Goal: Transaction & Acquisition: Purchase product/service

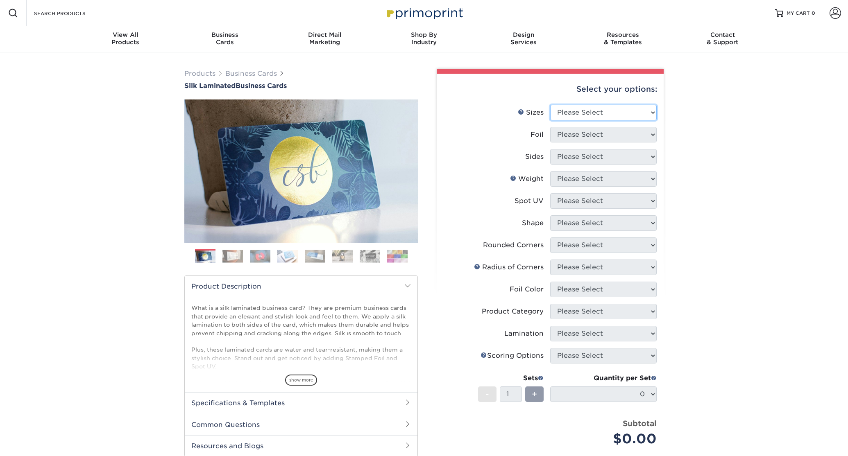
click at [622, 106] on select "Please Select 1.5" x 3.5" - Mini 1.75" x 3.5" - Mini 2" x 2" - Square 2" x 3" -…" at bounding box center [603, 113] width 106 height 16
select select "2.00x3.50"
click at [550, 105] on select "Please Select 1.5" x 3.5" - Mini 1.75" x 3.5" - Mini 2" x 2" - Square 2" x 3" -…" at bounding box center [603, 113] width 106 height 16
click at [595, 138] on select "Please Select Yes No" at bounding box center [603, 135] width 106 height 16
select select "1"
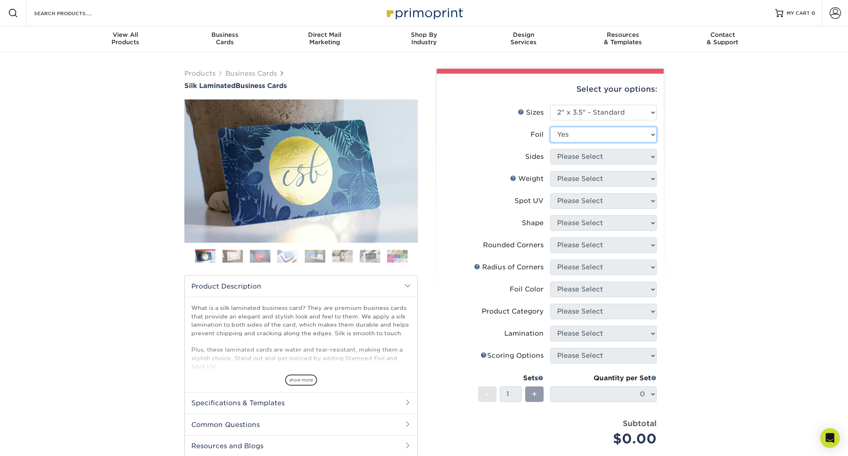
click at [550, 127] on select "Please Select Yes No" at bounding box center [603, 135] width 106 height 16
click at [596, 158] on select "Please Select Print Both Sides - Foil Both Sides Print Both Sides - Foil Front …" at bounding box center [603, 157] width 106 height 16
select select "34527644-b4fd-4ffb-9092-1318eefcd9d9"
click at [550, 149] on select "Please Select Print Both Sides - Foil Both Sides Print Both Sides - Foil Front …" at bounding box center [603, 157] width 106 height 16
click at [593, 174] on select "Please Select 16PT" at bounding box center [603, 179] width 106 height 16
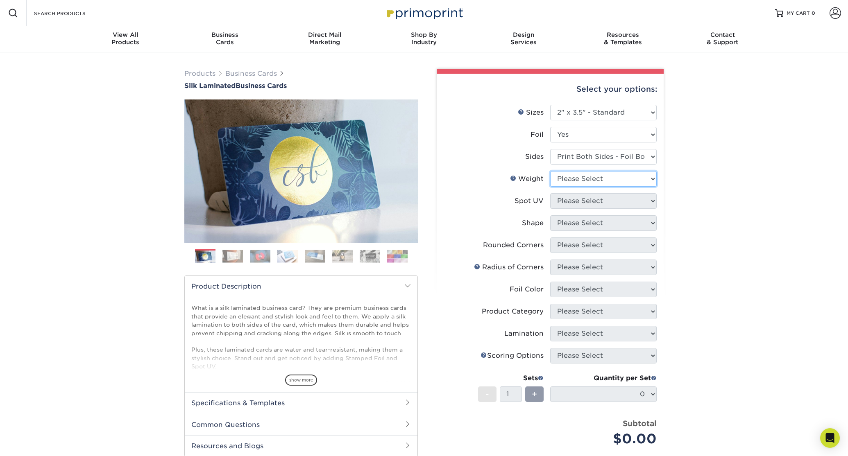
select select "16PT"
click at [550, 171] on select "Please Select 16PT" at bounding box center [603, 179] width 106 height 16
click at [602, 204] on select "Please Select No Spot UV Front and Back (Both Sides) Front Only Back Only" at bounding box center [603, 201] width 106 height 16
select select "0"
click at [550, 193] on select "Please Select No Spot UV Front and Back (Both Sides) Front Only Back Only" at bounding box center [603, 201] width 106 height 16
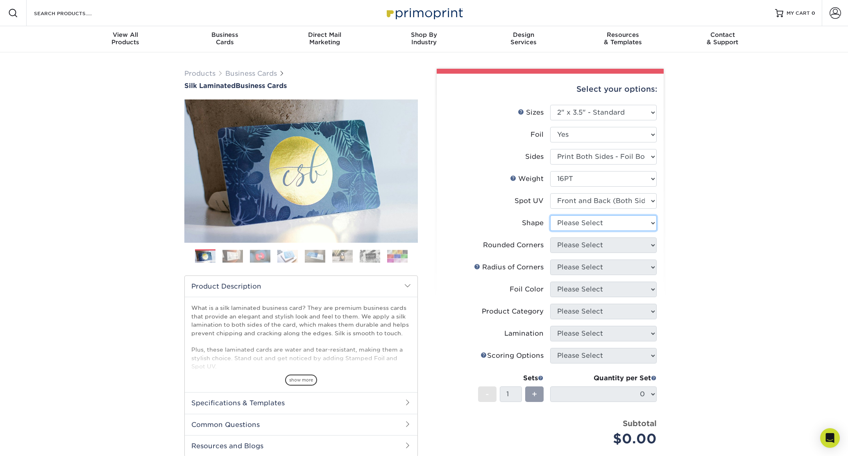
click at [593, 227] on select "Please Select Standard" at bounding box center [603, 223] width 106 height 16
select select "standard"
click at [550, 215] on select "Please Select Standard" at bounding box center [603, 223] width 106 height 16
click at [595, 204] on select "Please Select No Spot UV Front and Back (Both Sides) Front Only Back Only" at bounding box center [603, 201] width 106 height 16
select select "3"
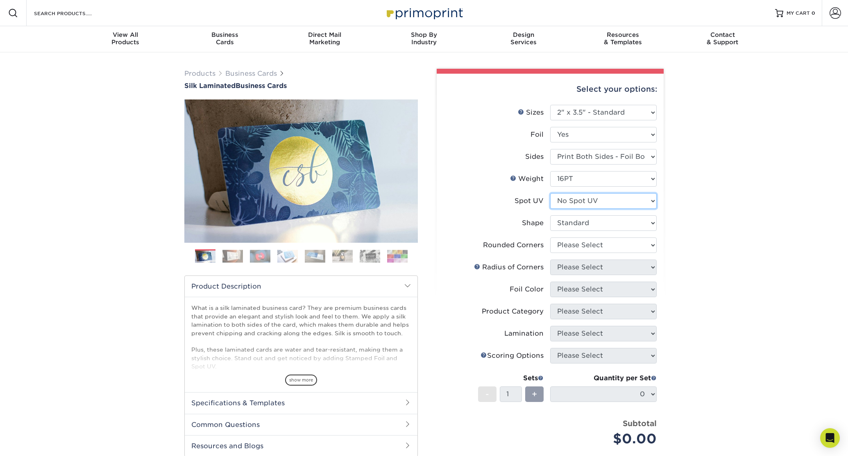
click at [550, 193] on select "Please Select No Spot UV Front and Back (Both Sides) Front Only Back Only" at bounding box center [603, 201] width 106 height 16
select select "-1"
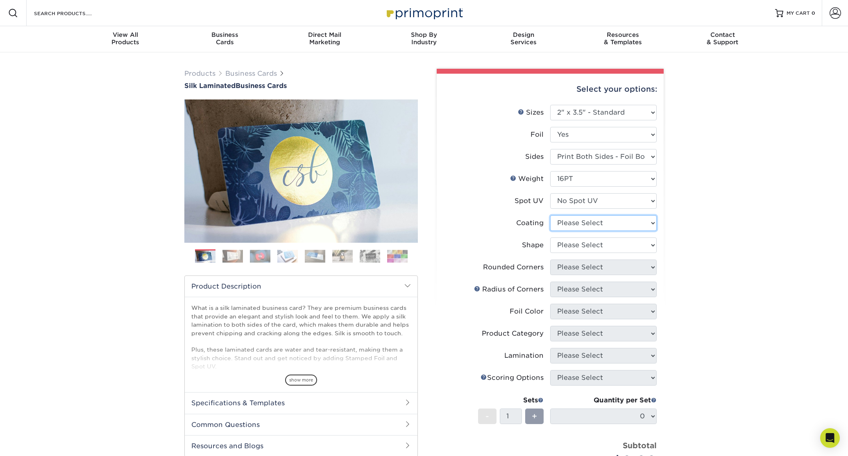
click at [583, 229] on select at bounding box center [603, 223] width 106 height 16
select select "3e7618de-abca-4bda-9f97-8b9129e913d8"
click at [550, 215] on select at bounding box center [603, 223] width 106 height 16
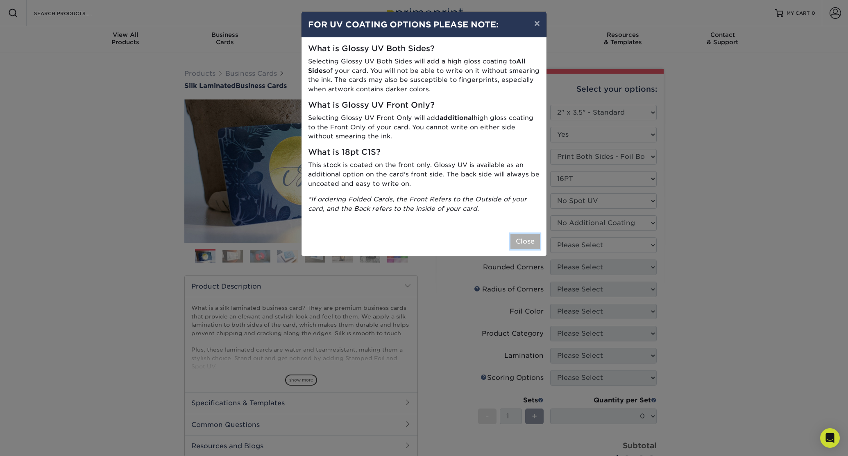
click at [535, 239] on button "Close" at bounding box center [524, 242] width 29 height 16
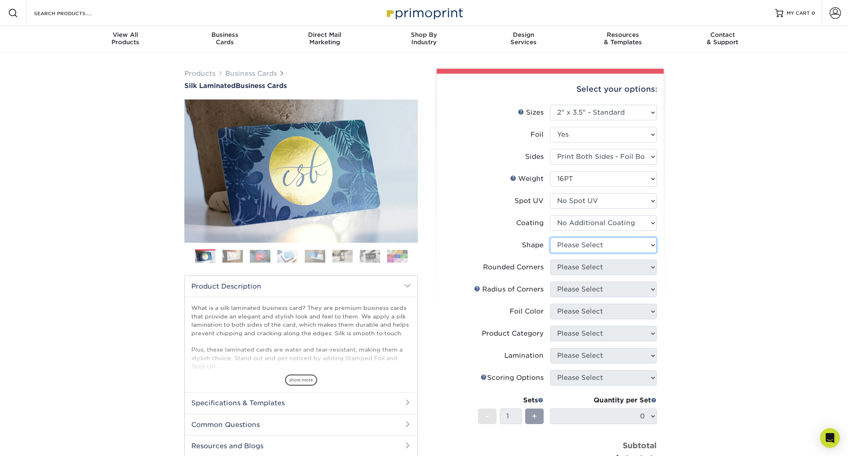
click at [597, 250] on select "Please Select Standard" at bounding box center [603, 246] width 106 height 16
select select "standard"
click at [550, 238] on select "Please Select Standard" at bounding box center [603, 246] width 106 height 16
click at [587, 267] on select "Please Select Yes - Round 2 Corners Yes - Round 4 Corners No" at bounding box center [603, 268] width 106 height 16
click at [590, 320] on li "Foil Color Please Select" at bounding box center [549, 315] width 213 height 22
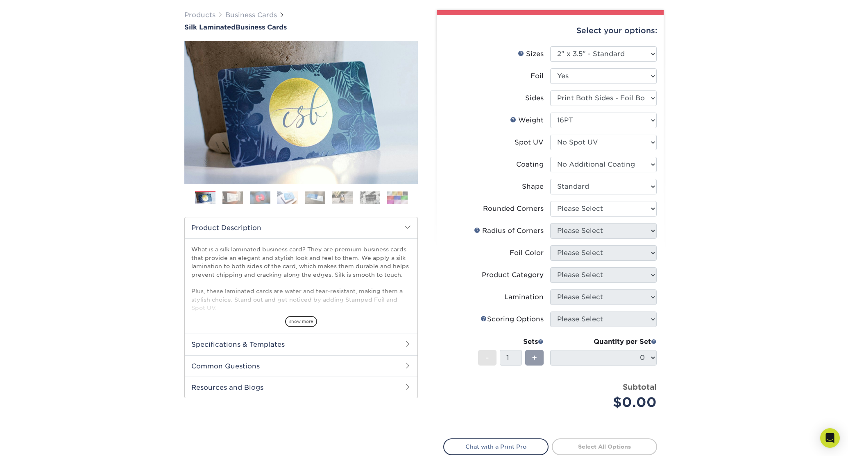
scroll to position [30, 0]
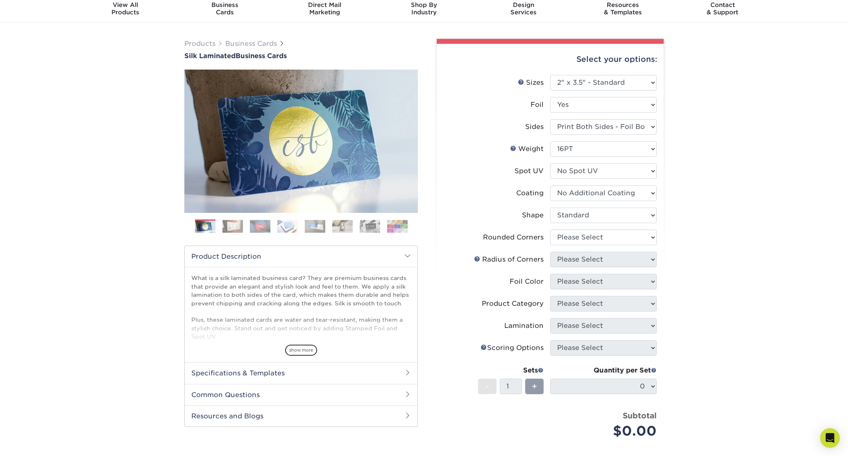
click at [614, 268] on li "Radius of Corners Please Select" at bounding box center [549, 263] width 213 height 22
click at [647, 290] on li "Foil Color Please Select" at bounding box center [549, 285] width 213 height 22
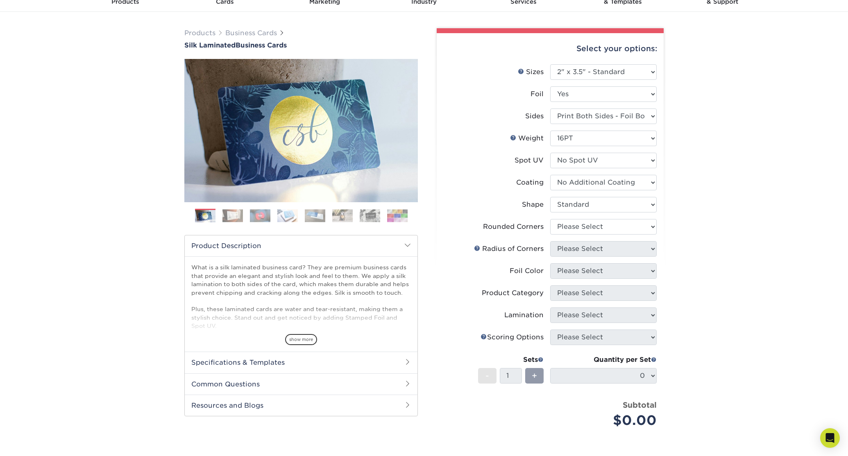
scroll to position [41, 0]
click at [650, 231] on select "Please Select Yes - Round 2 Corners Yes - Round 4 Corners No" at bounding box center [603, 227] width 106 height 16
select select "0"
click at [550, 219] on select "Please Select Yes - Round 2 Corners Yes - Round 4 Corners No" at bounding box center [603, 227] width 106 height 16
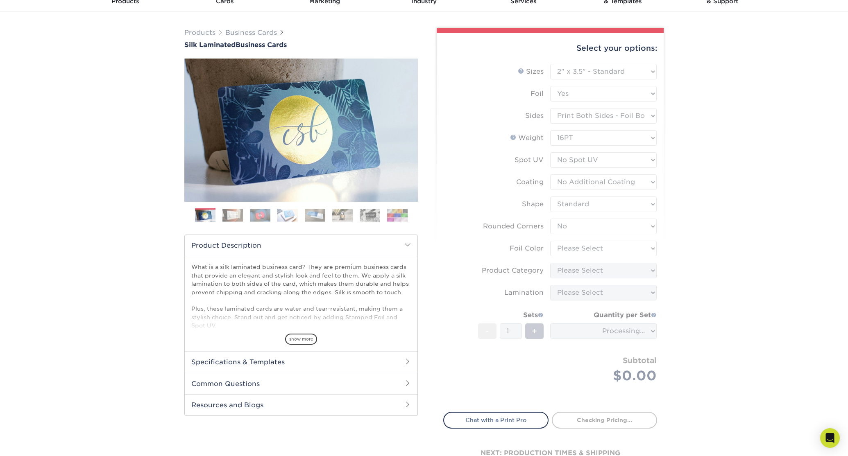
click at [648, 251] on form "Sizes Help Sizes Please Select 1.5" x 3.5" - Mini 1.75" x 3.5" - Mini 2" x 2" -…" at bounding box center [550, 233] width 214 height 339
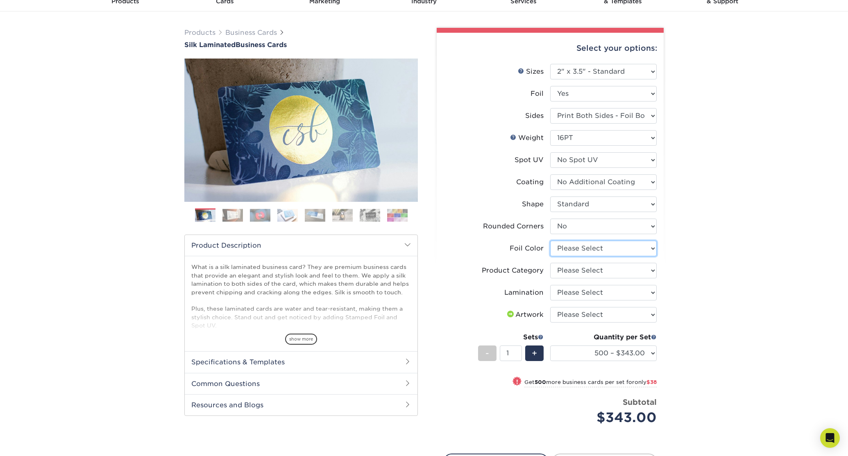
click at [654, 251] on select "Please Select Silver Foil Black Foil Blue Foil Copper Foil Gold Foil Red Foil R…" at bounding box center [603, 249] width 106 height 16
click at [652, 259] on li "Foil Color Please Select Silver Foil Black Foil Blue Foil Copper Foil Gold Foil…" at bounding box center [549, 252] width 213 height 22
click at [653, 273] on select "Please Select Business Cards" at bounding box center [603, 271] width 106 height 16
select select "3b5148f1-0588-4f88-a218-97bcfdce65c1"
click at [550, 263] on select "Please Select Business Cards" at bounding box center [603, 271] width 106 height 16
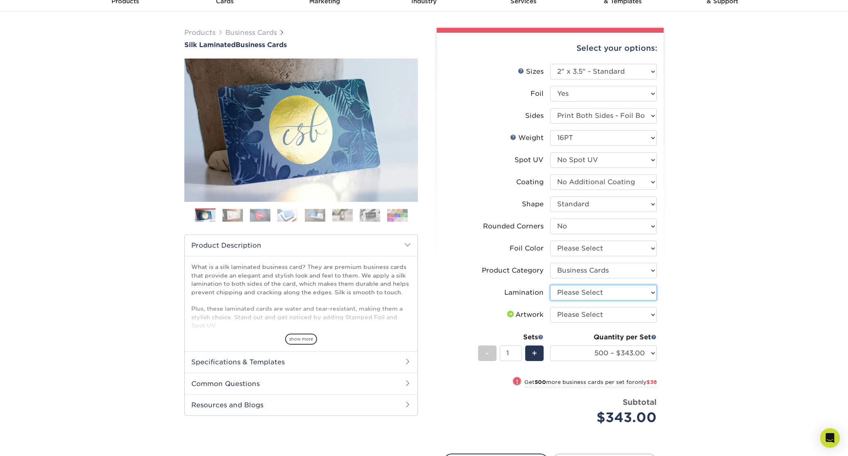
click at [647, 289] on select "Please Select Silk" at bounding box center [603, 293] width 106 height 16
select select "ccacb42f-45f7-42d3-bbd3-7c8421cf37f0"
click at [550, 285] on select "Please Select Silk" at bounding box center [603, 293] width 106 height 16
click at [651, 316] on select "Please Select I will upload files I need a design - $100" at bounding box center [603, 315] width 106 height 16
click at [653, 349] on select "500 – $343.00 1000 – $381.00 2500 – $886.00 5000 – $1659.00" at bounding box center [603, 354] width 106 height 16
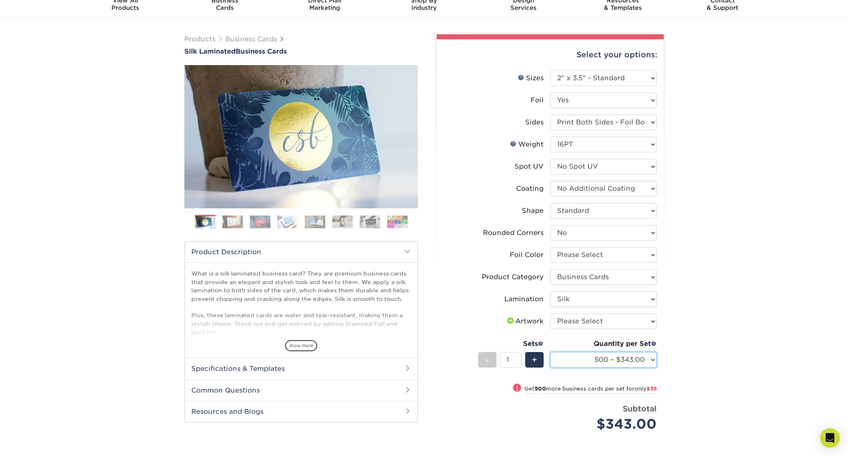
scroll to position [0, 0]
